Goal: Find specific page/section: Find specific page/section

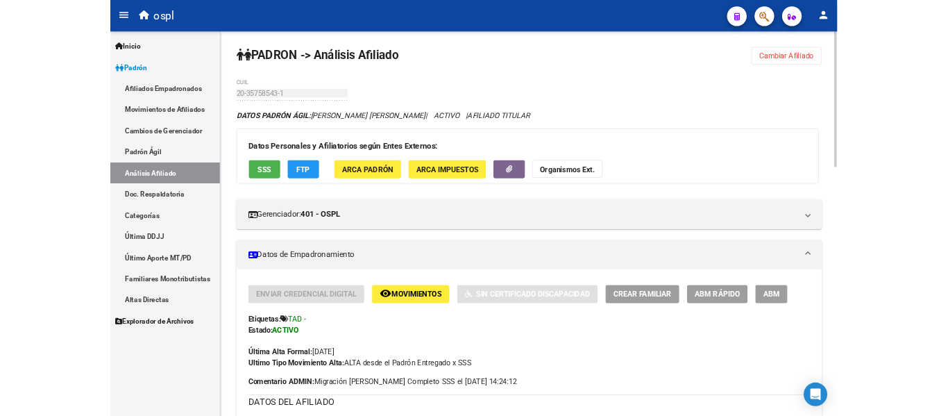
scroll to position [416, 0]
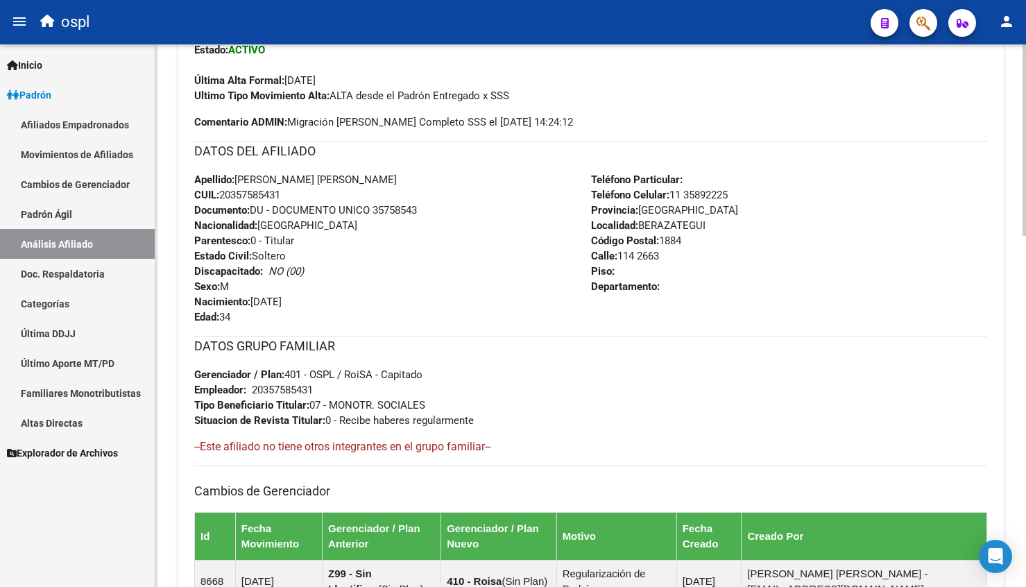
click at [455, 58] on div "Última Alta Formal: [DATE]" at bounding box center [590, 73] width 793 height 31
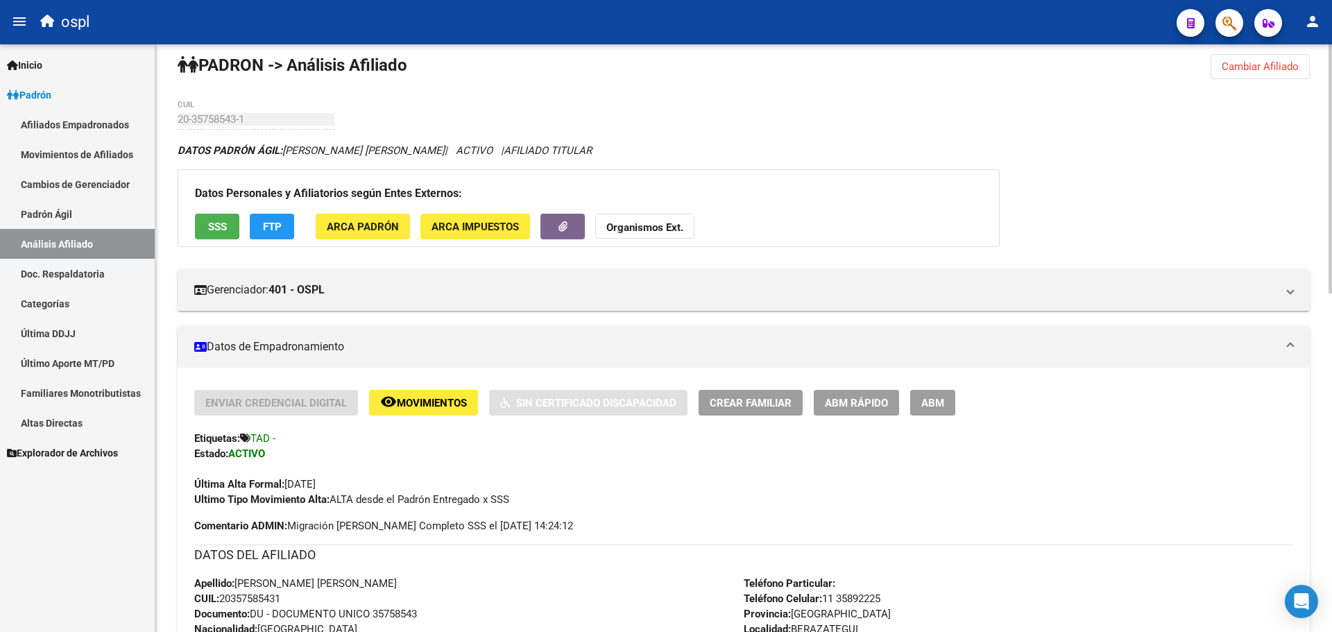
scroll to position [0, 0]
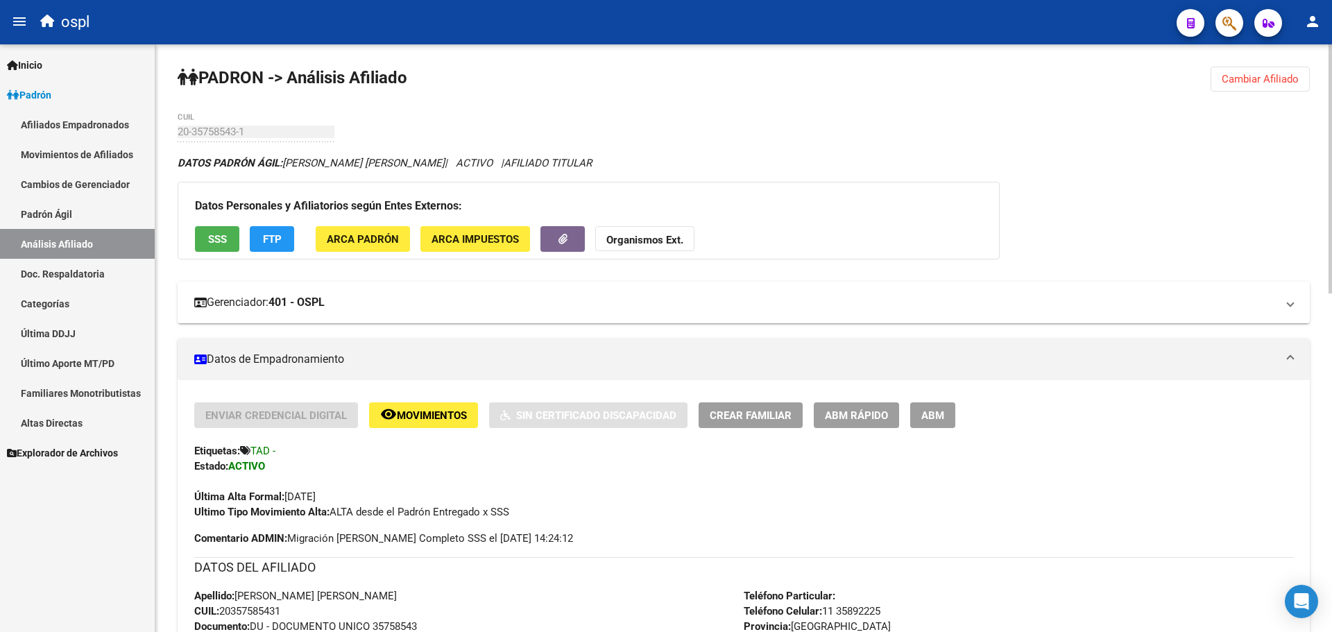
click at [570, 300] on mat-panel-title "Gerenciador: 401 - OSPL" at bounding box center [735, 302] width 1083 height 15
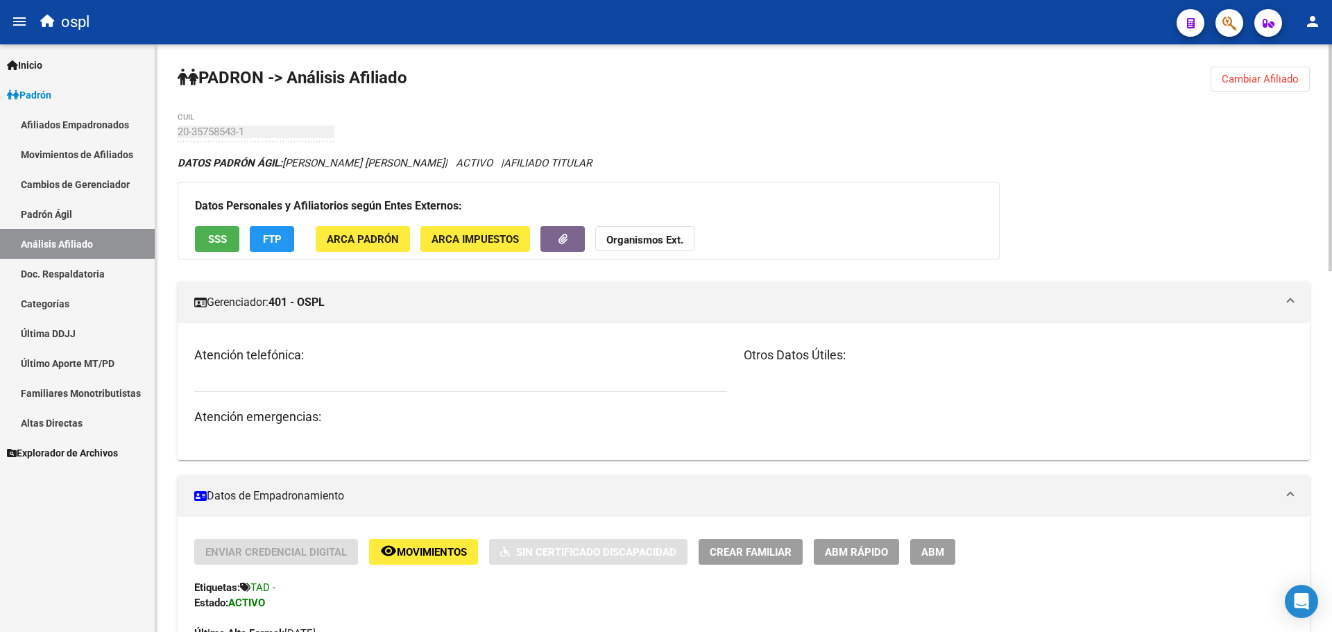
click at [570, 295] on mat-panel-title "Gerenciador: 401 - OSPL" at bounding box center [735, 302] width 1083 height 15
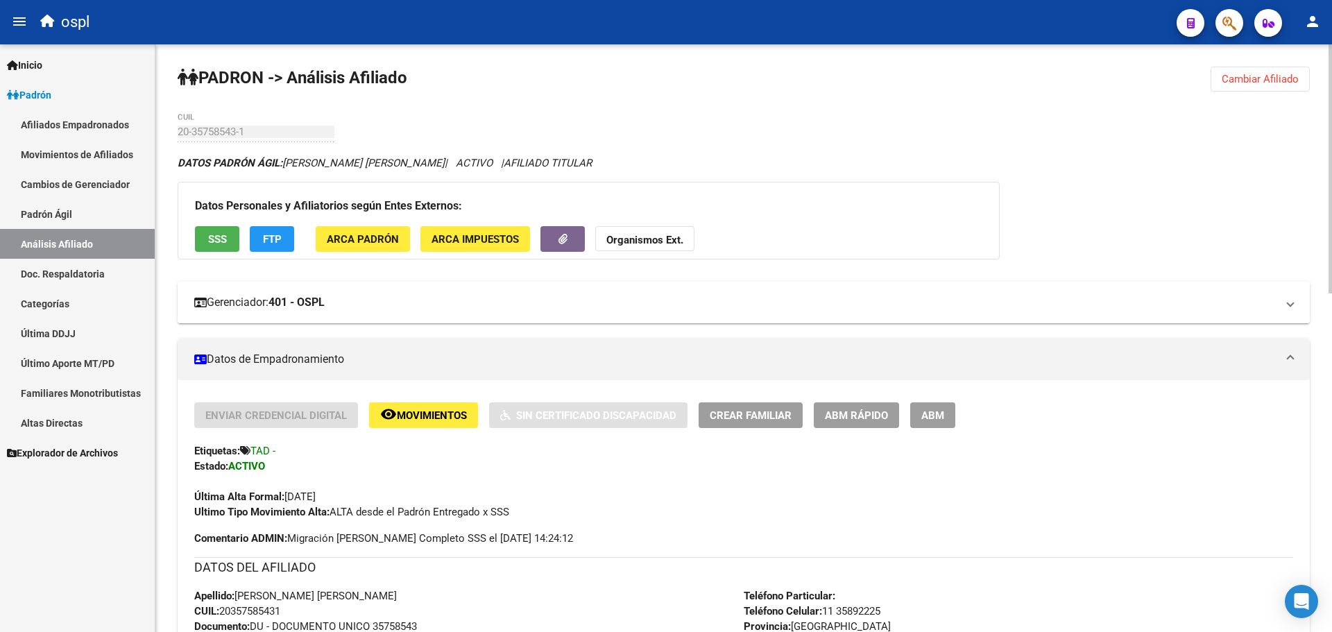
click at [755, 285] on mat-expansion-panel-header "Gerenciador: 401 - OSPL" at bounding box center [744, 303] width 1133 height 42
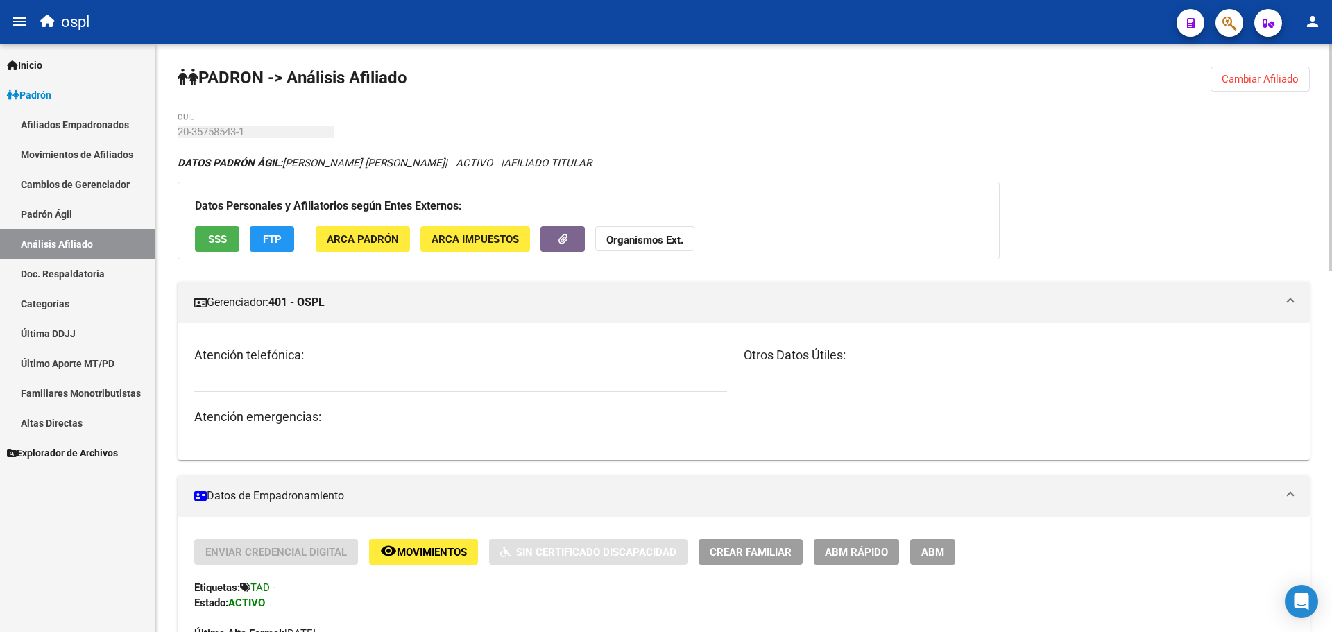
click at [714, 291] on mat-expansion-panel-header "Gerenciador: 401 - OSPL" at bounding box center [744, 303] width 1133 height 42
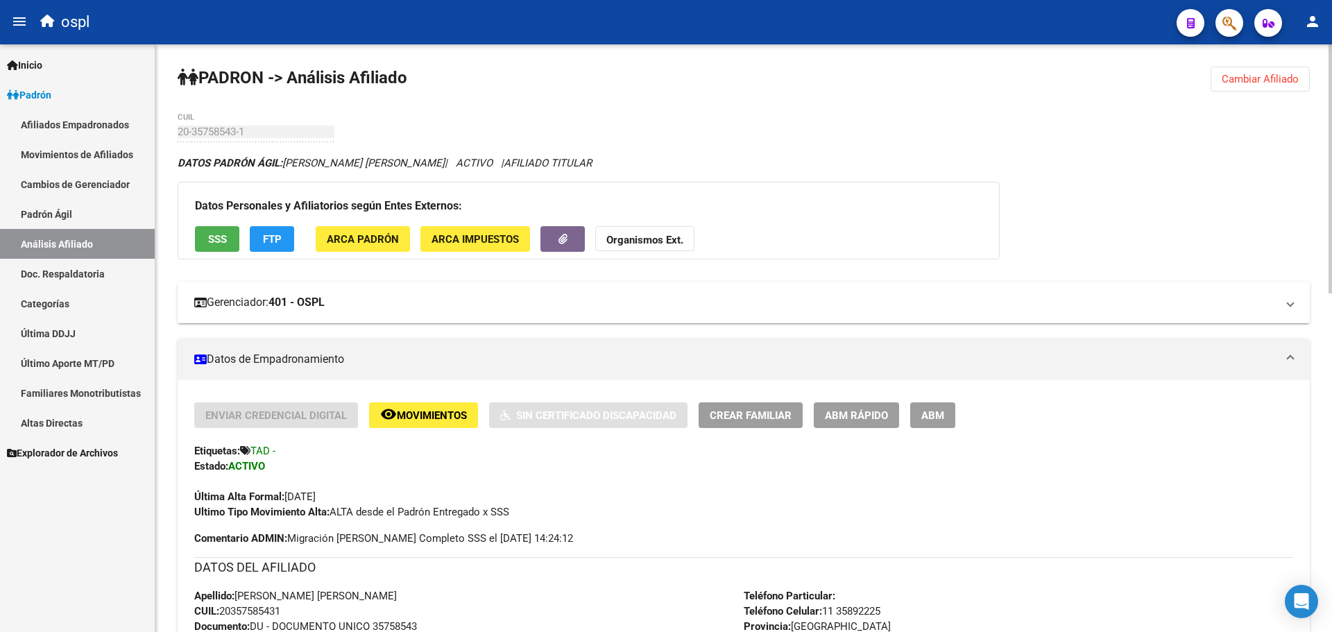
click at [319, 305] on strong "401 - OSPL" at bounding box center [297, 302] width 56 height 15
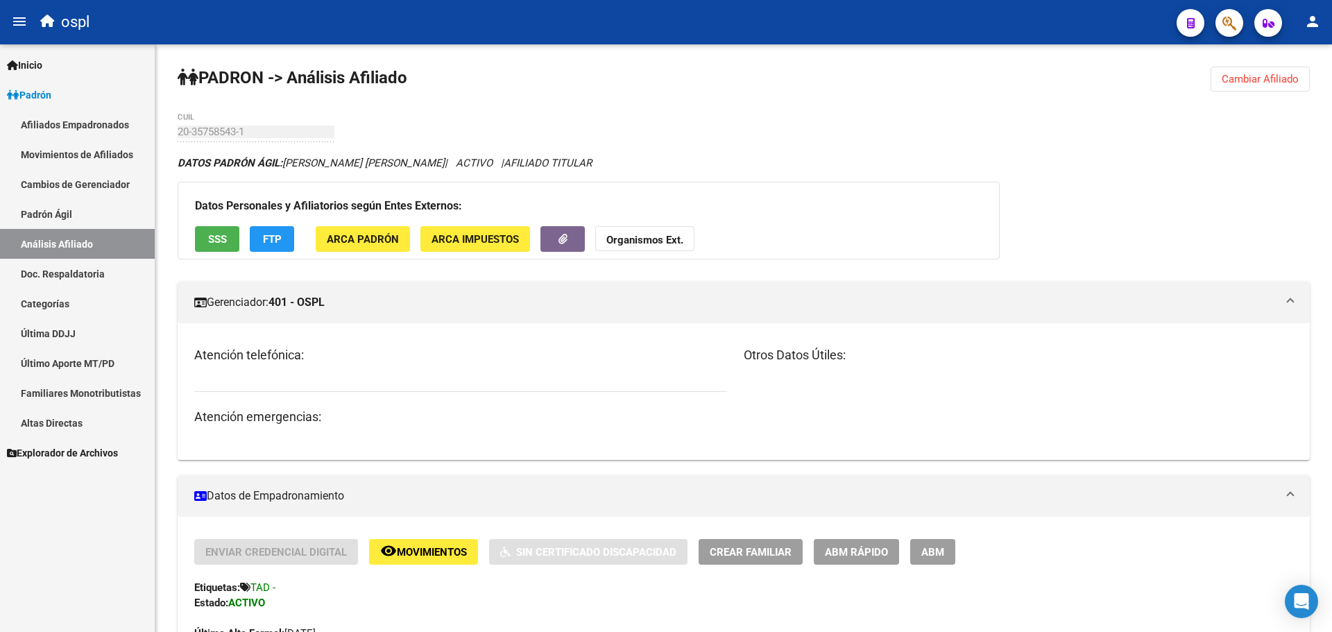
click at [107, 142] on link "Movimientos de Afiliados" at bounding box center [77, 154] width 155 height 30
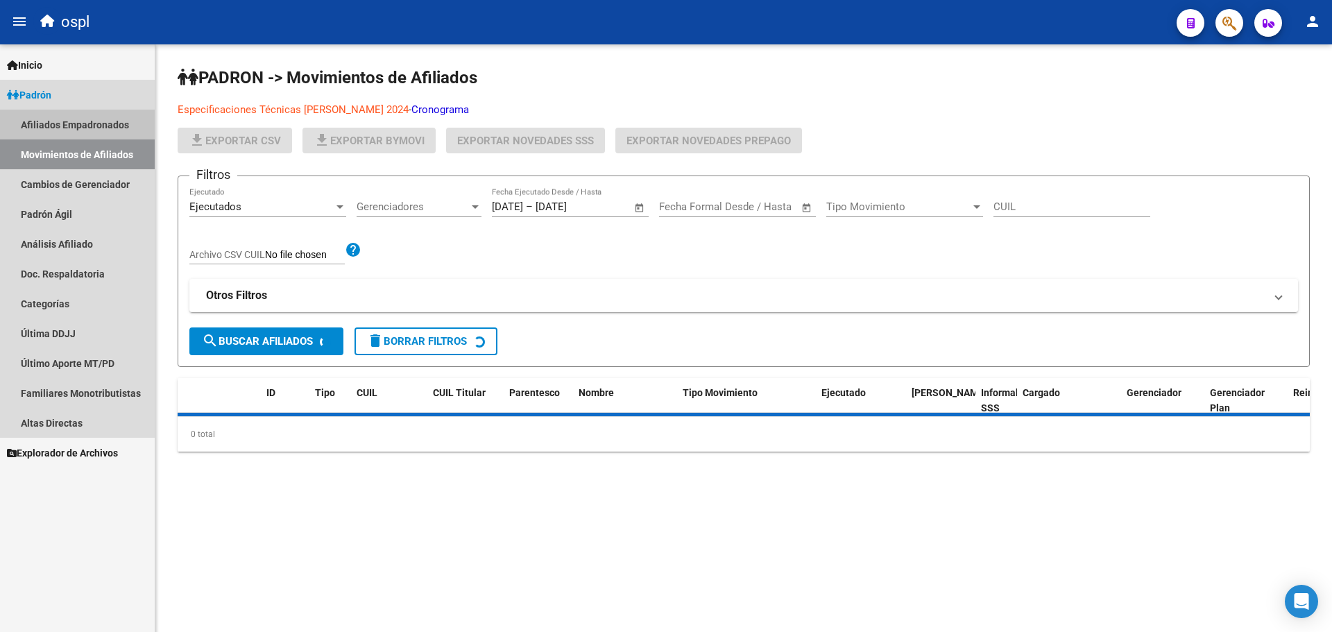
click at [107, 130] on link "Afiliados Empadronados" at bounding box center [77, 125] width 155 height 30
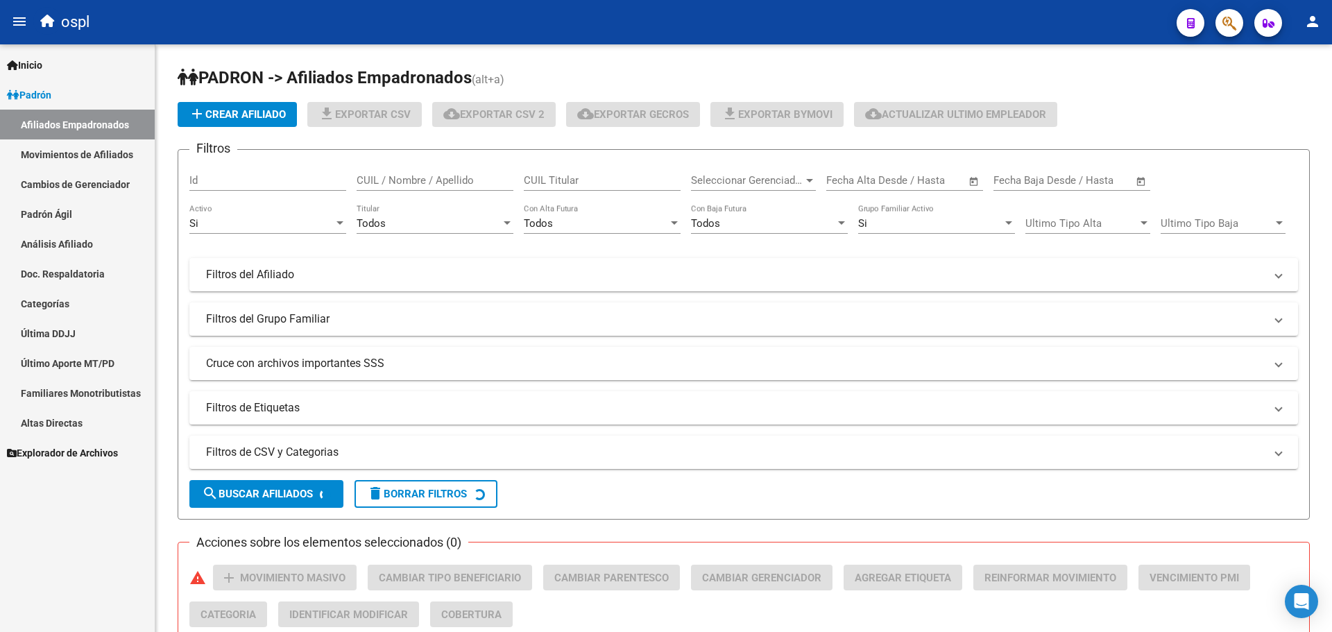
click at [96, 80] on link "Padrón" at bounding box center [77, 95] width 155 height 30
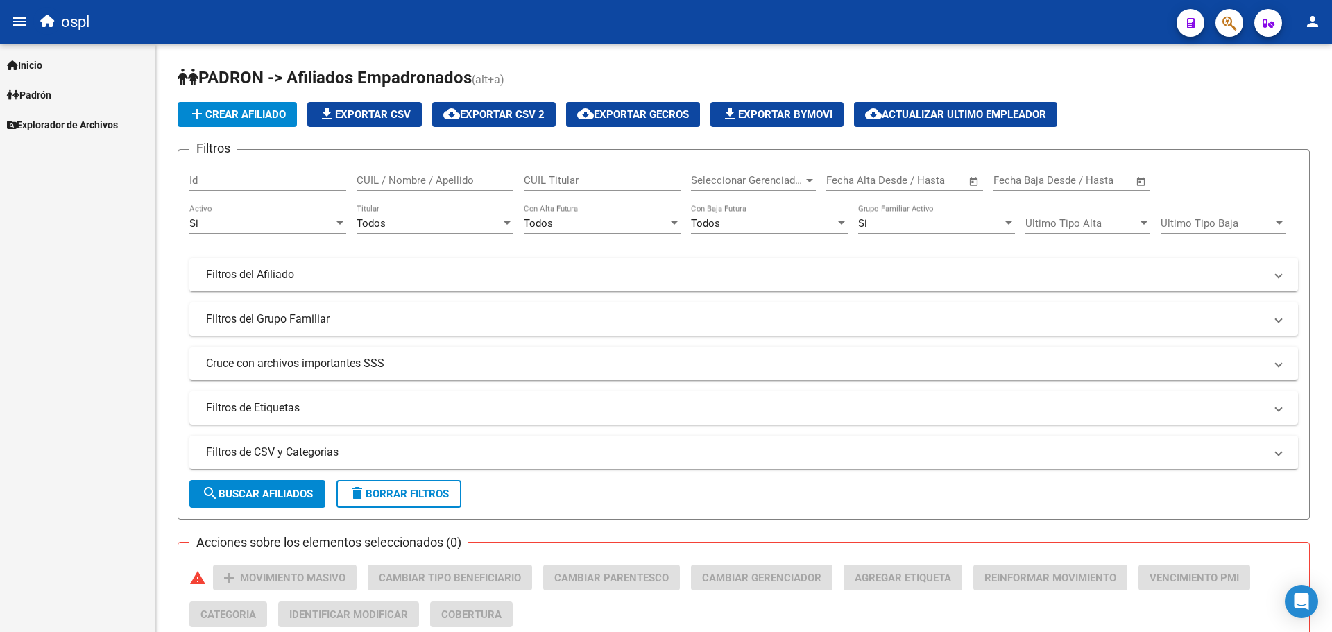
click at [96, 80] on link "Padrón" at bounding box center [77, 95] width 155 height 30
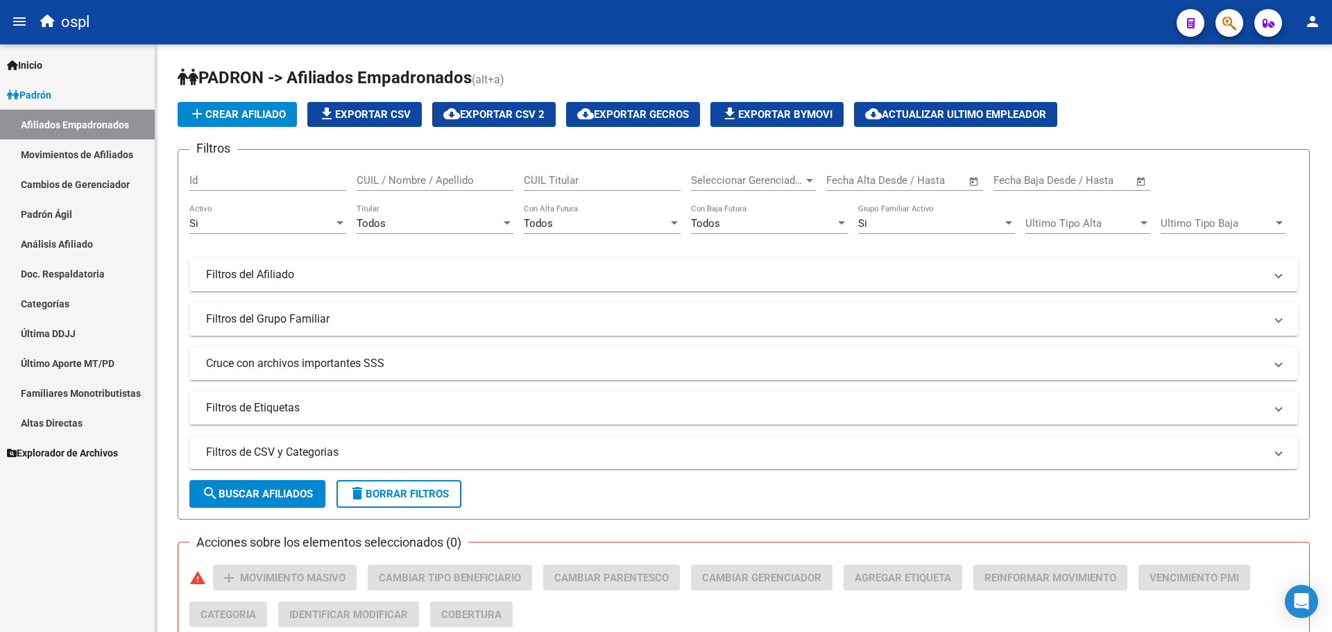
click at [101, 128] on link "Afiliados Empadronados" at bounding box center [77, 125] width 155 height 30
click at [94, 62] on link "Inicio" at bounding box center [77, 65] width 155 height 30
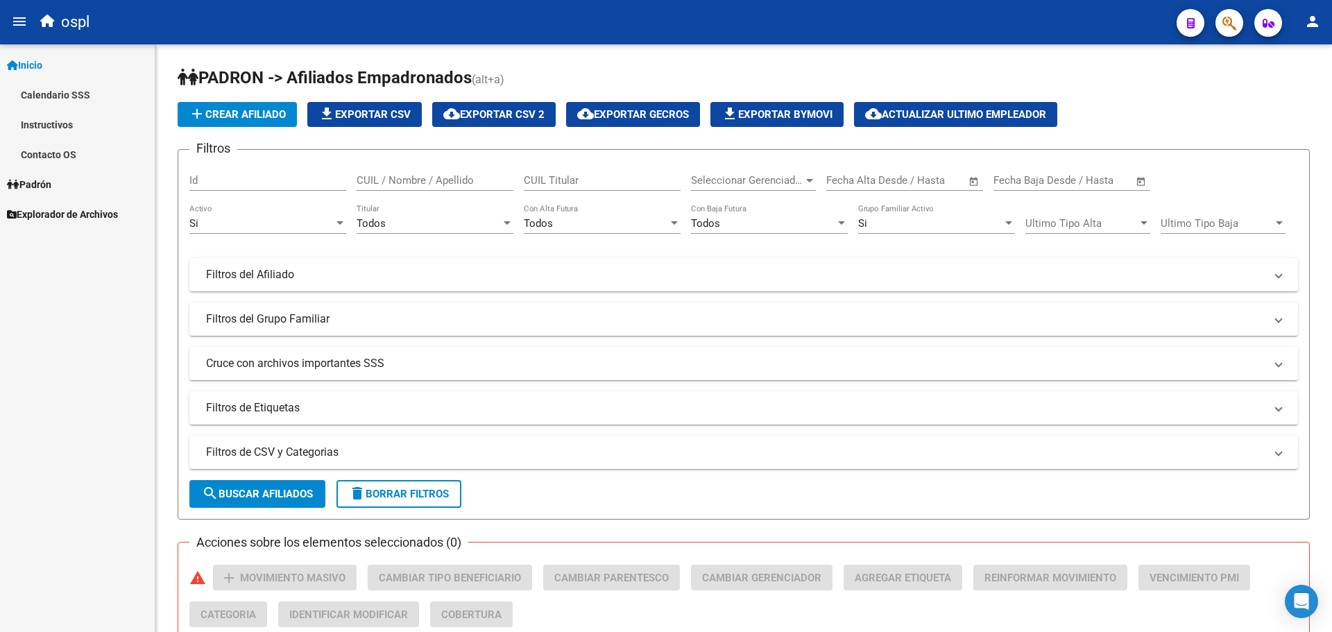
click at [88, 62] on link "Inicio" at bounding box center [77, 65] width 155 height 30
click at [84, 96] on link "Padrón" at bounding box center [77, 95] width 155 height 30
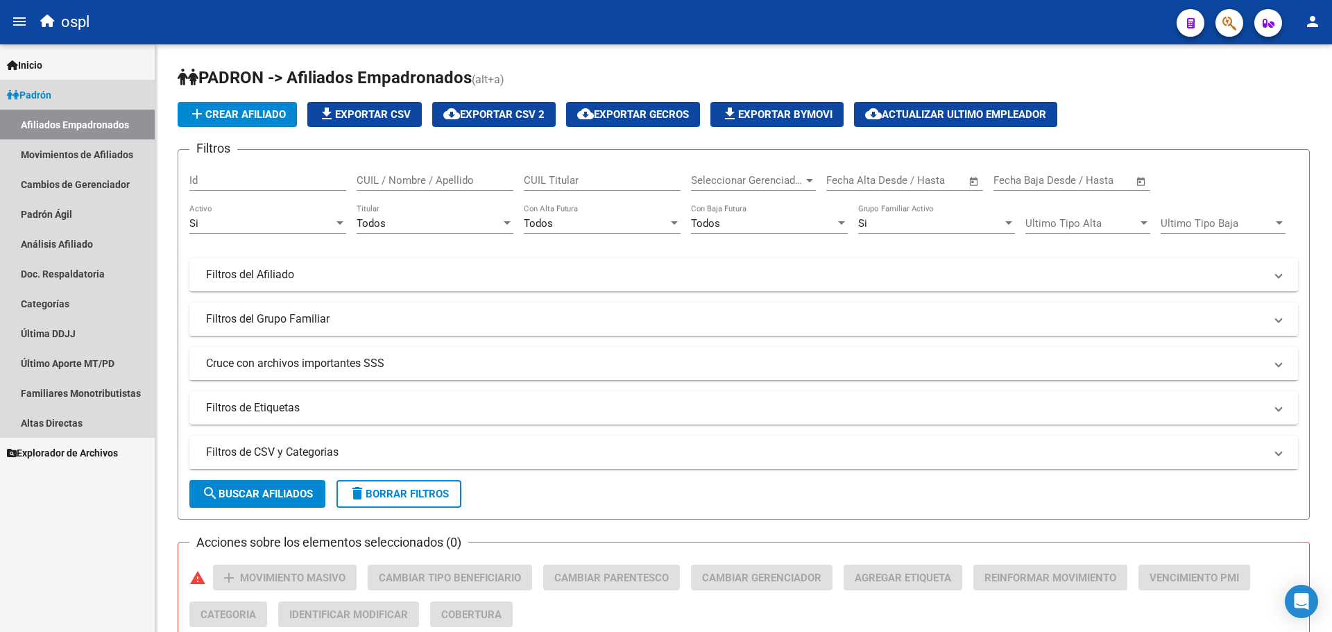
click at [84, 112] on link "Afiliados Empadronados" at bounding box center [77, 125] width 155 height 30
